Goal: Book appointment/travel/reservation

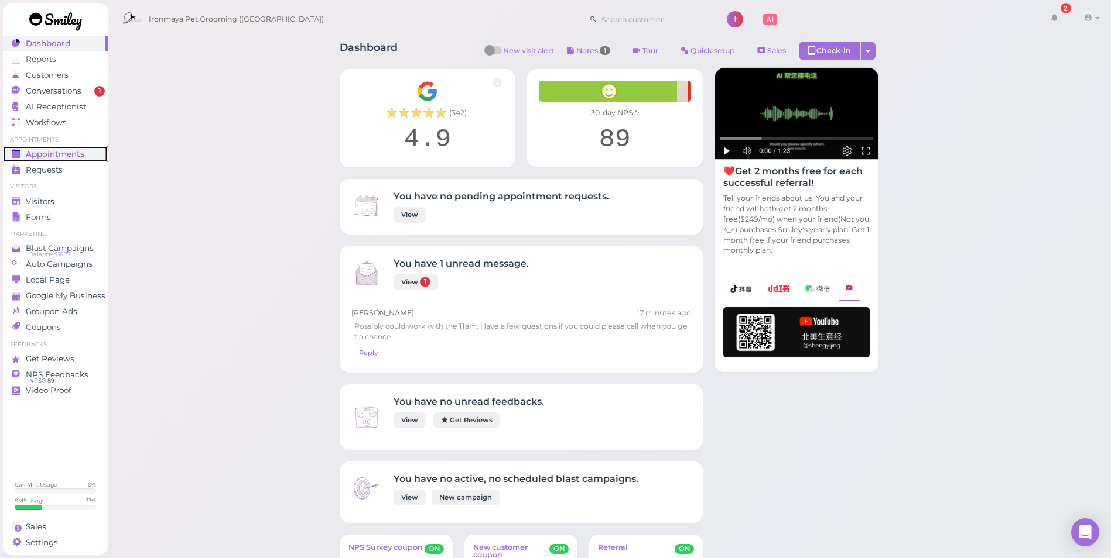
click at [72, 157] on span "Appointments" at bounding box center [55, 154] width 59 height 10
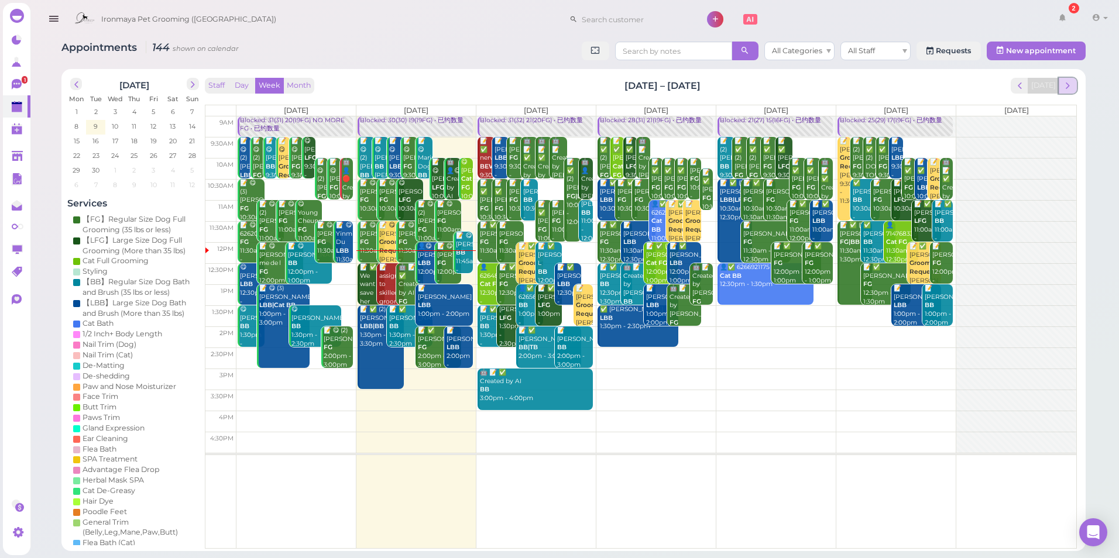
click at [1072, 83] on span "next" at bounding box center [1068, 85] width 11 height 11
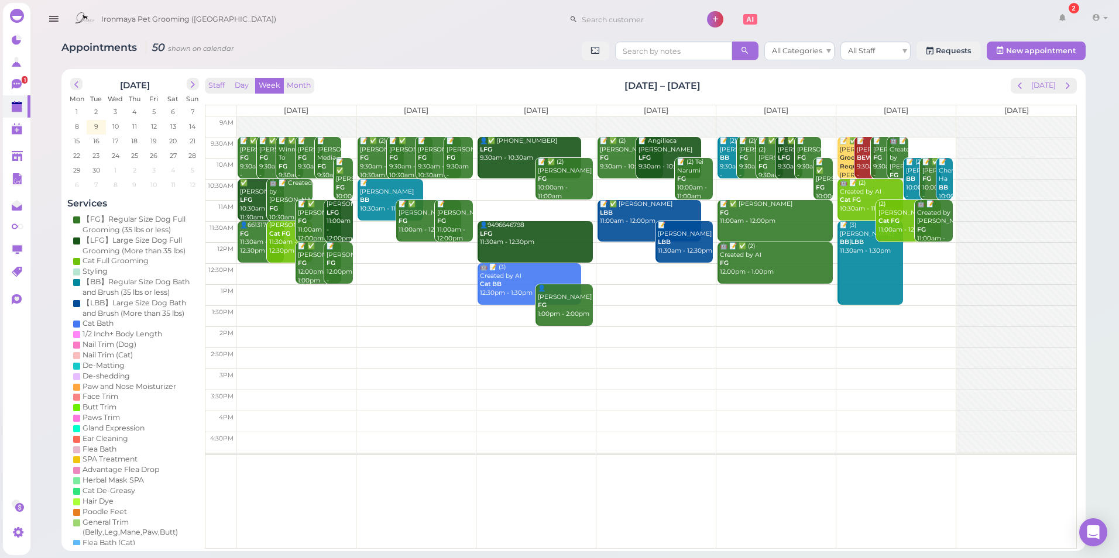
click at [416, 328] on td at bounding box center [657, 337] width 840 height 21
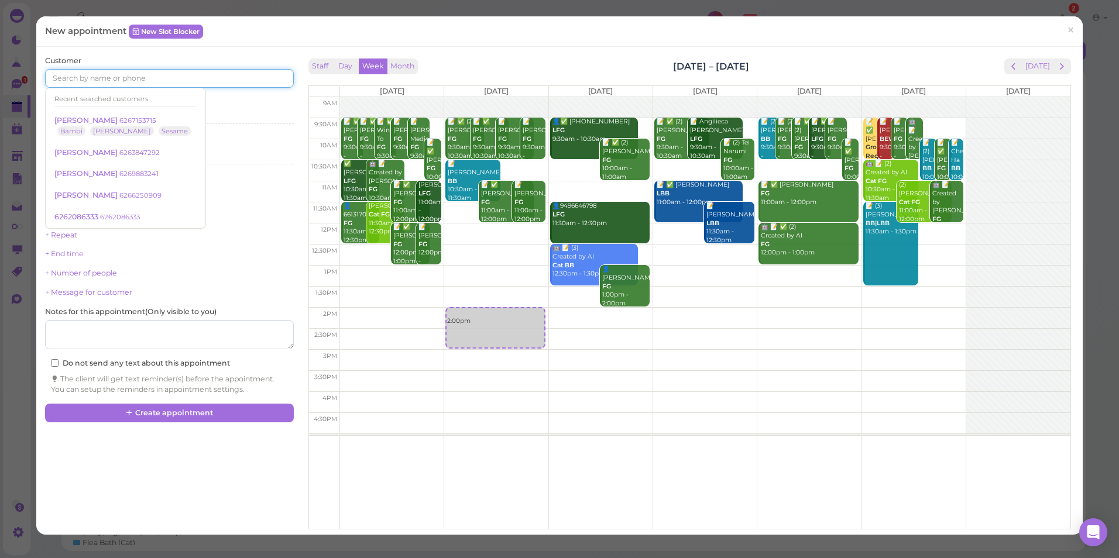
click at [90, 76] on input at bounding box center [169, 78] width 248 height 19
type input "9495770205"
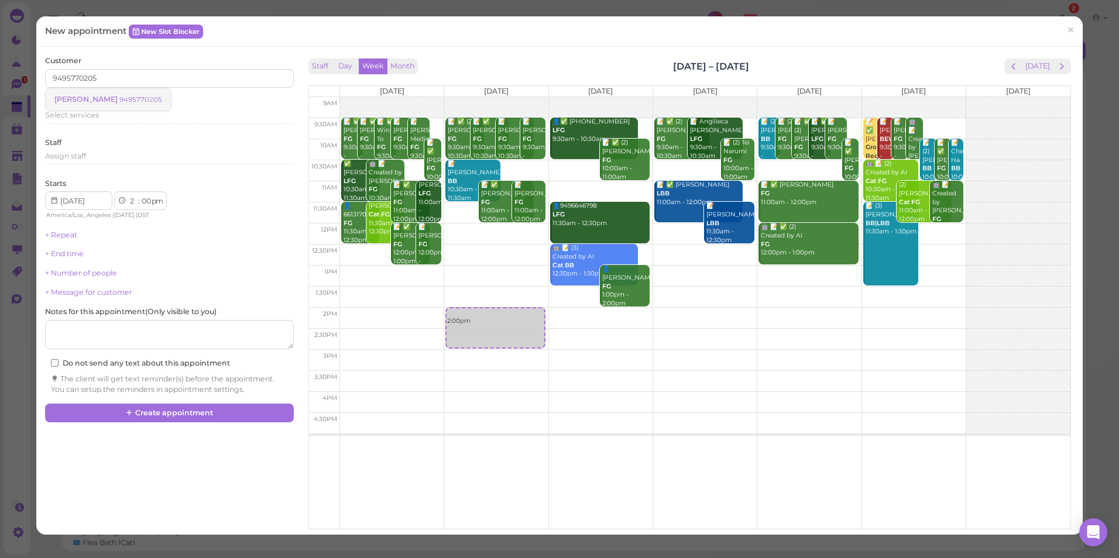
click at [83, 95] on span "[PERSON_NAME]" at bounding box center [86, 99] width 65 height 9
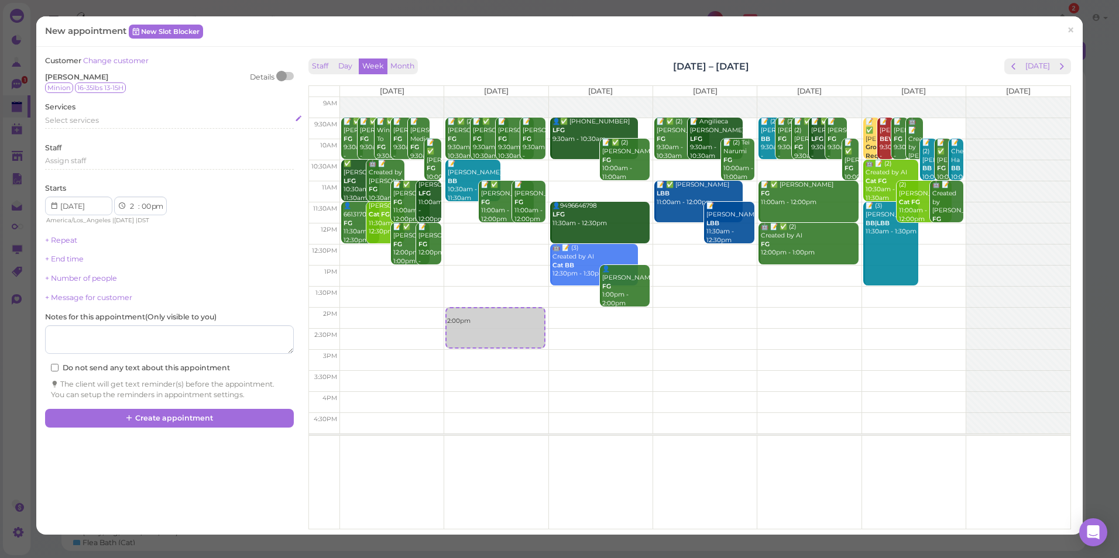
click at [68, 124] on span "Select services" at bounding box center [72, 120] width 54 height 9
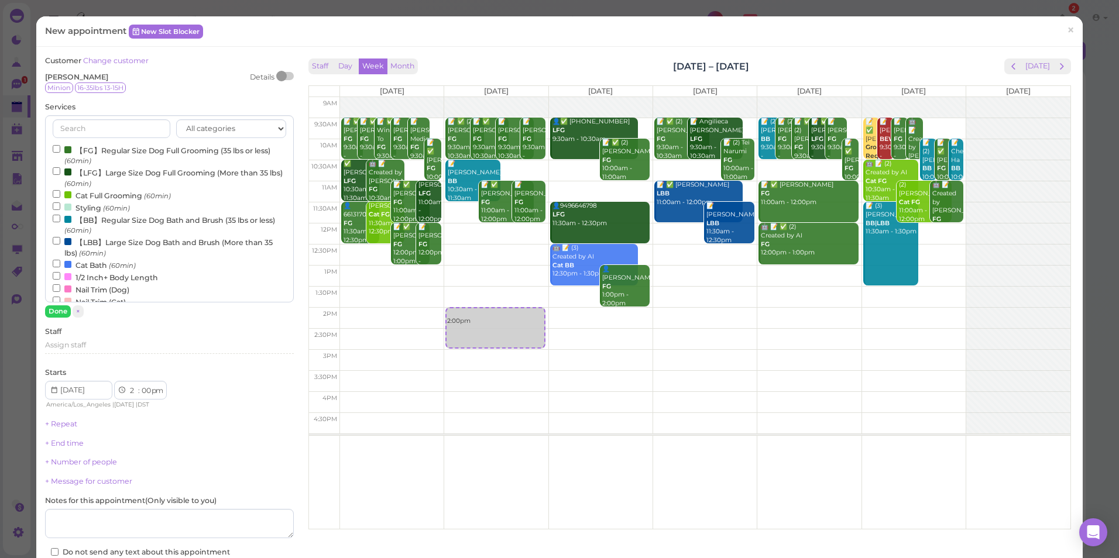
click at [76, 218] on label "【BB】Regular Size Dog Bath and Brush (35 lbs or less) (60min)" at bounding box center [169, 225] width 233 height 23
click at [60, 218] on input "【BB】Regular Size Dog Bath and Brush (35 lbs or less) (60min)" at bounding box center [57, 219] width 8 height 8
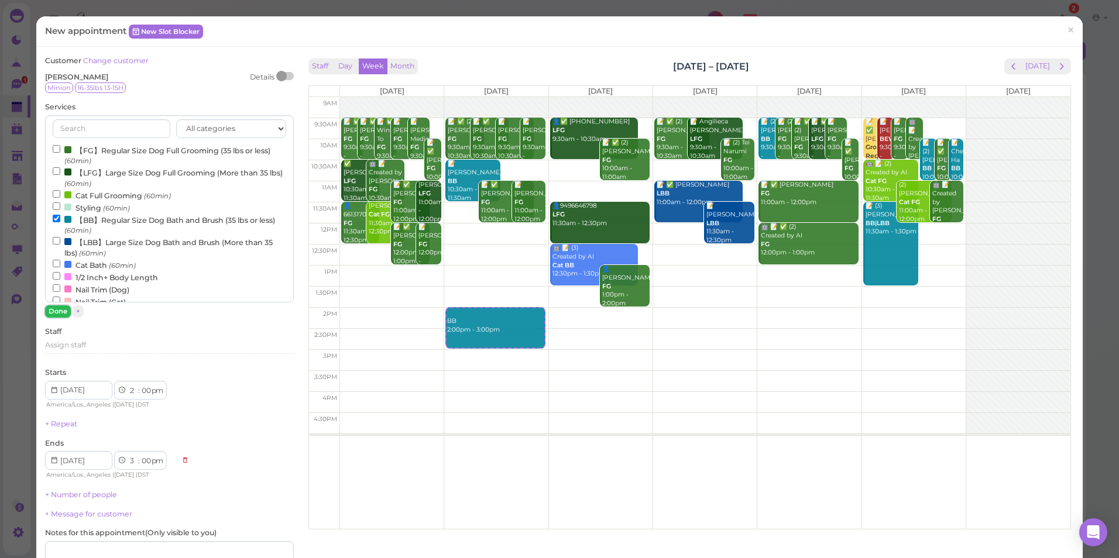
click at [54, 313] on button "Done" at bounding box center [58, 312] width 26 height 12
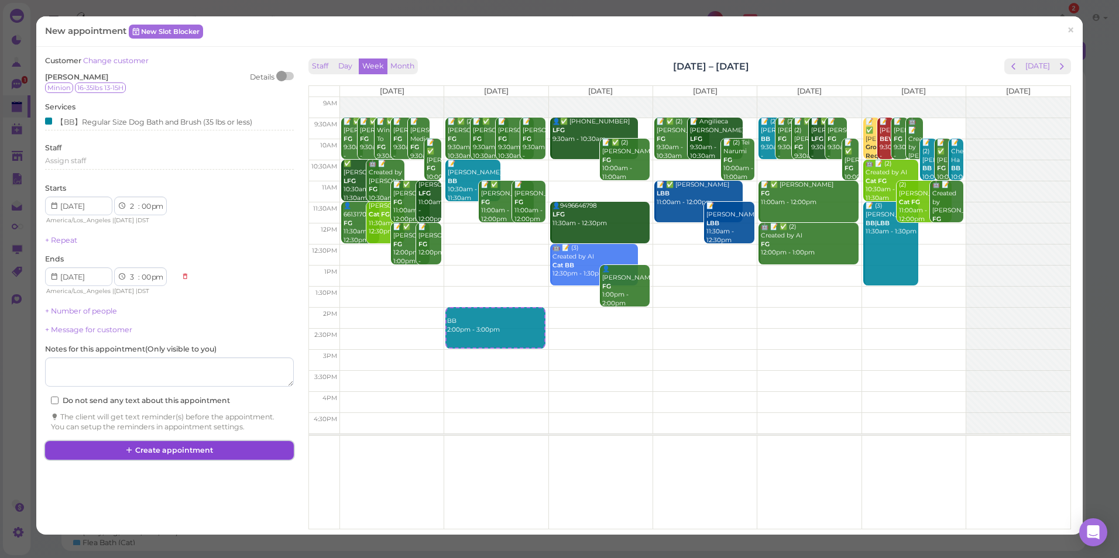
click at [115, 460] on button "Create appointment" at bounding box center [169, 450] width 248 height 19
